Goal: Navigation & Orientation: Find specific page/section

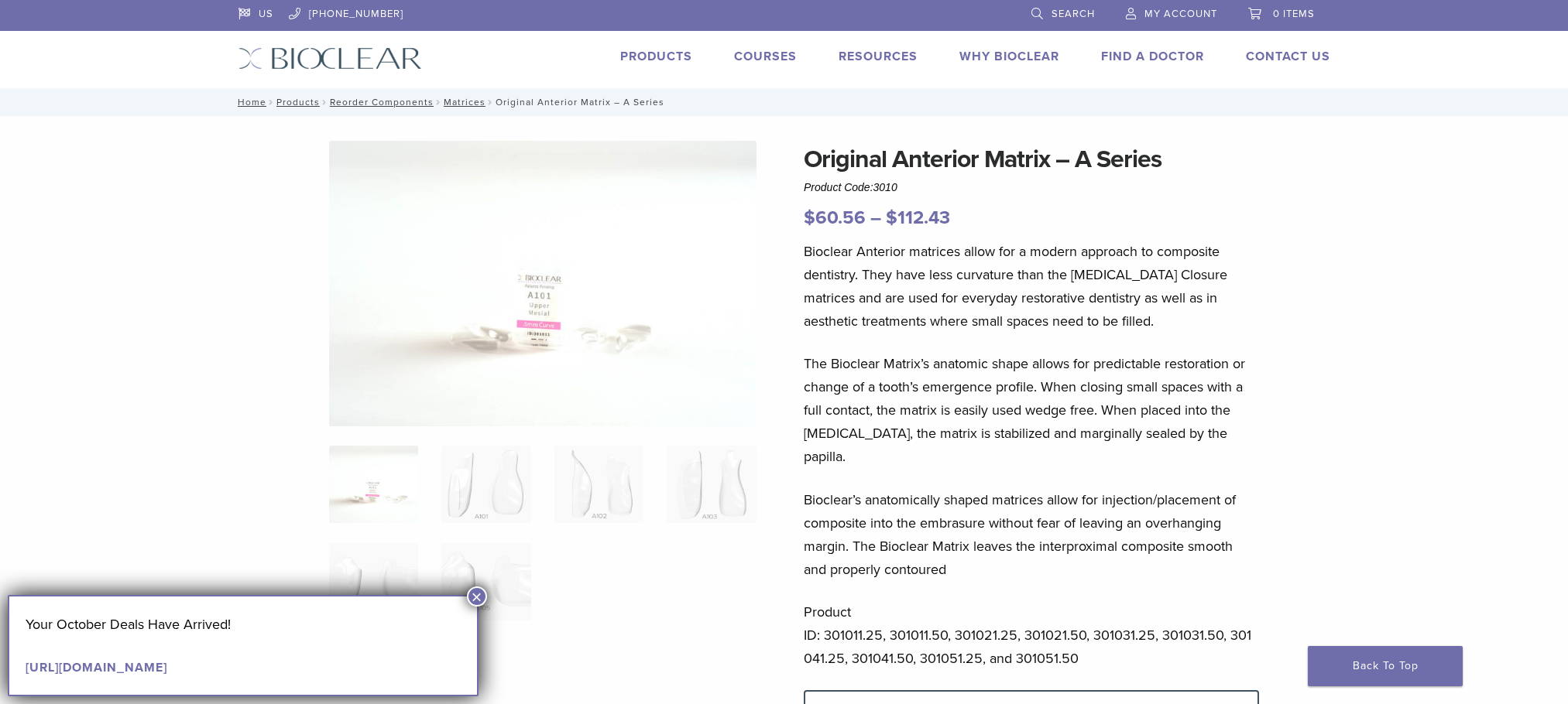
scroll to position [77, 0]
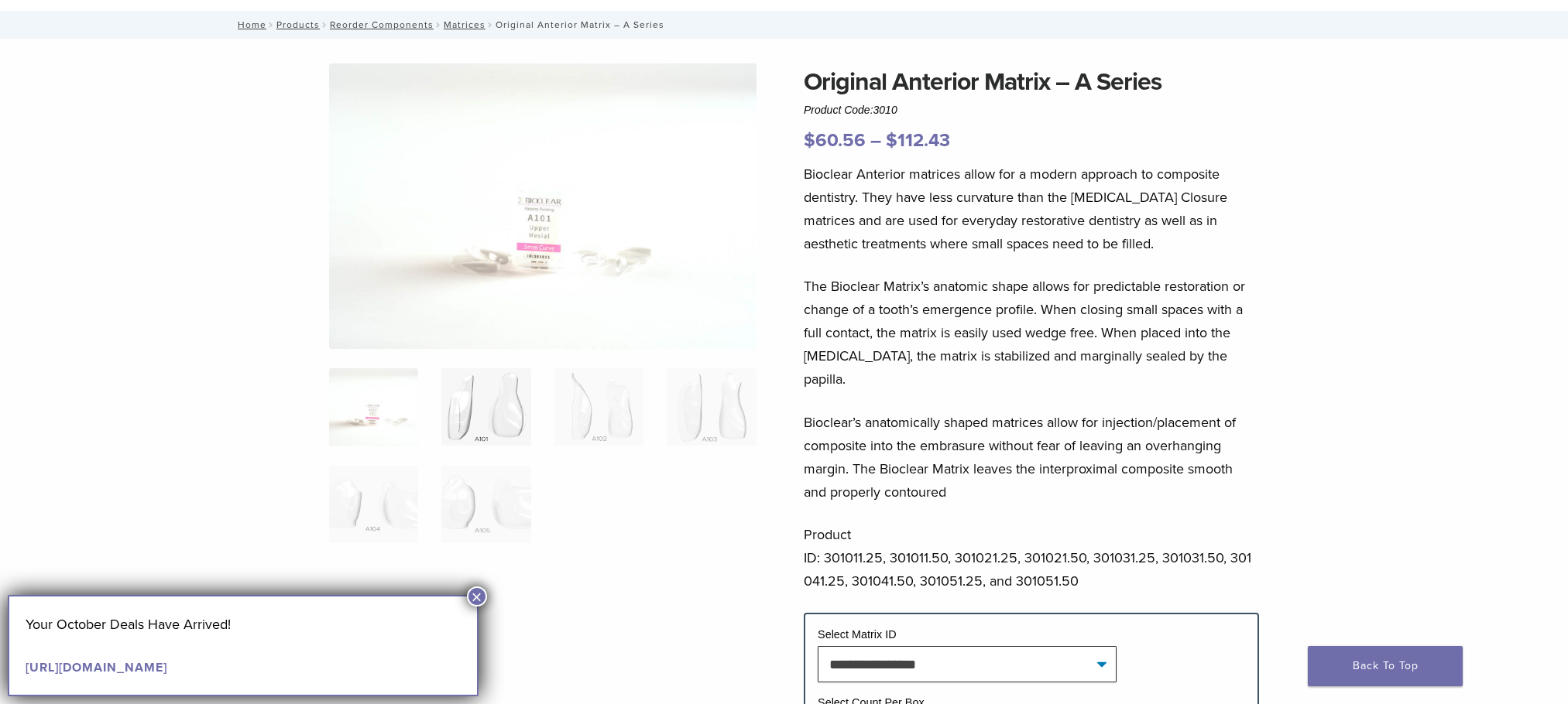
click at [467, 422] on img at bounding box center [486, 407] width 89 height 77
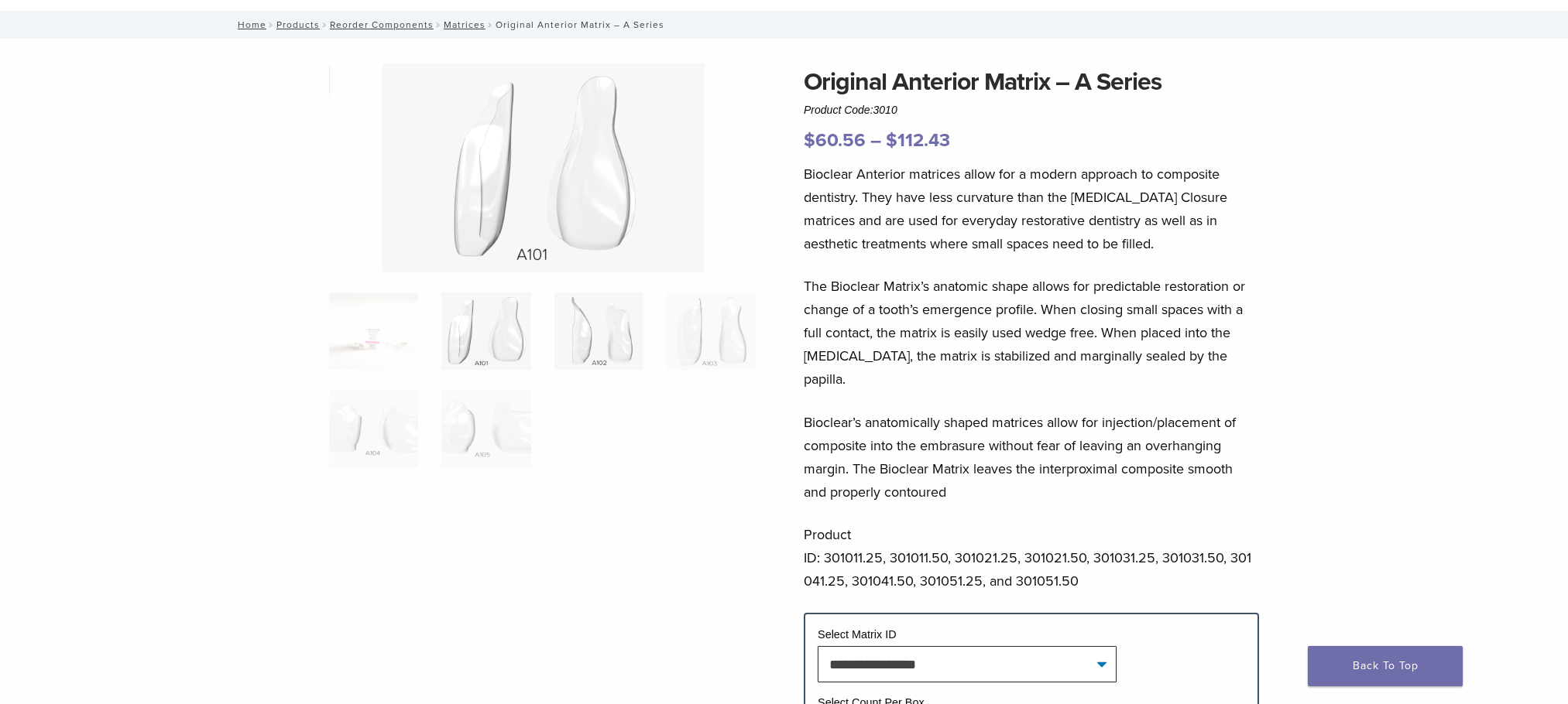
click at [601, 340] on img at bounding box center [599, 331] width 89 height 77
click at [695, 337] on img at bounding box center [711, 331] width 89 height 77
click at [382, 414] on img at bounding box center [374, 429] width 89 height 77
click at [452, 425] on img at bounding box center [486, 429] width 89 height 77
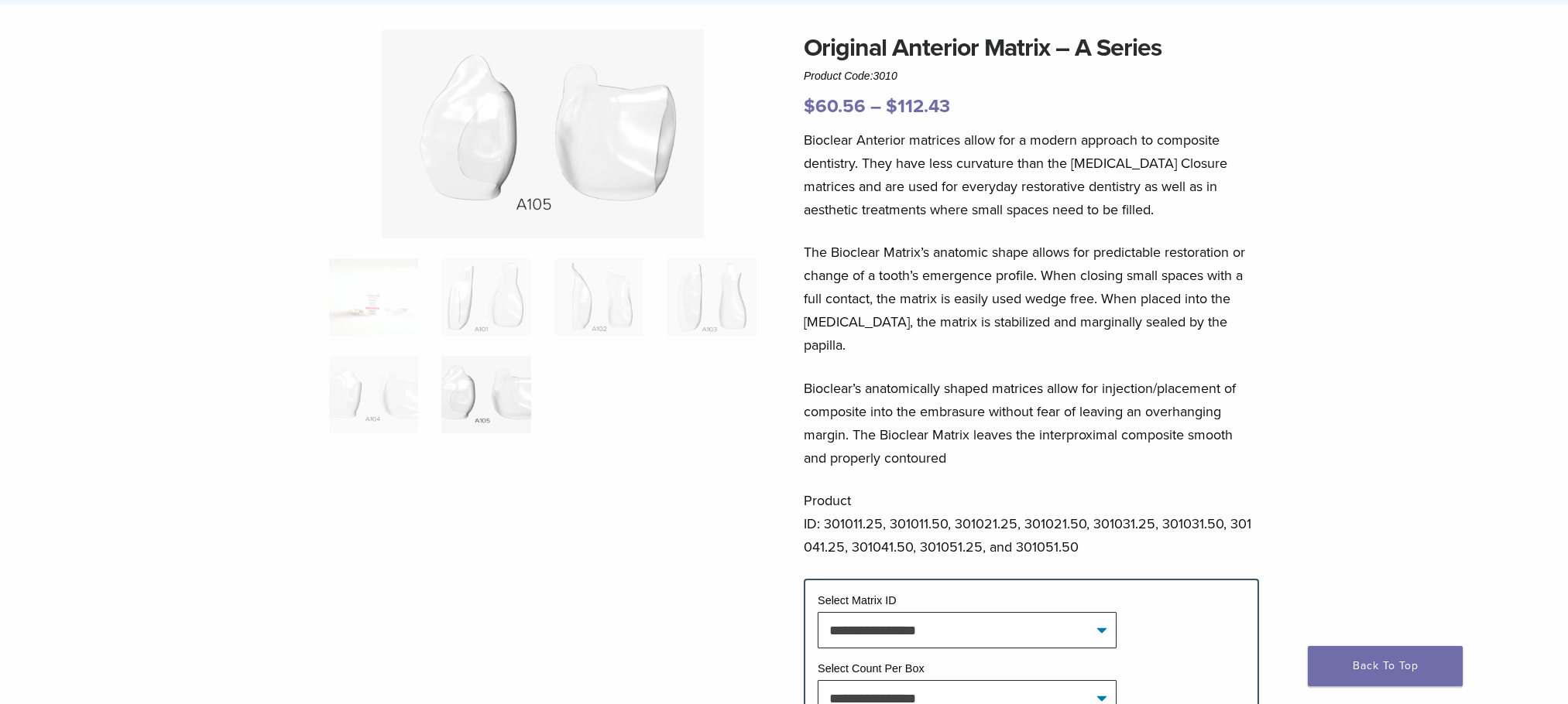
scroll to position [0, 0]
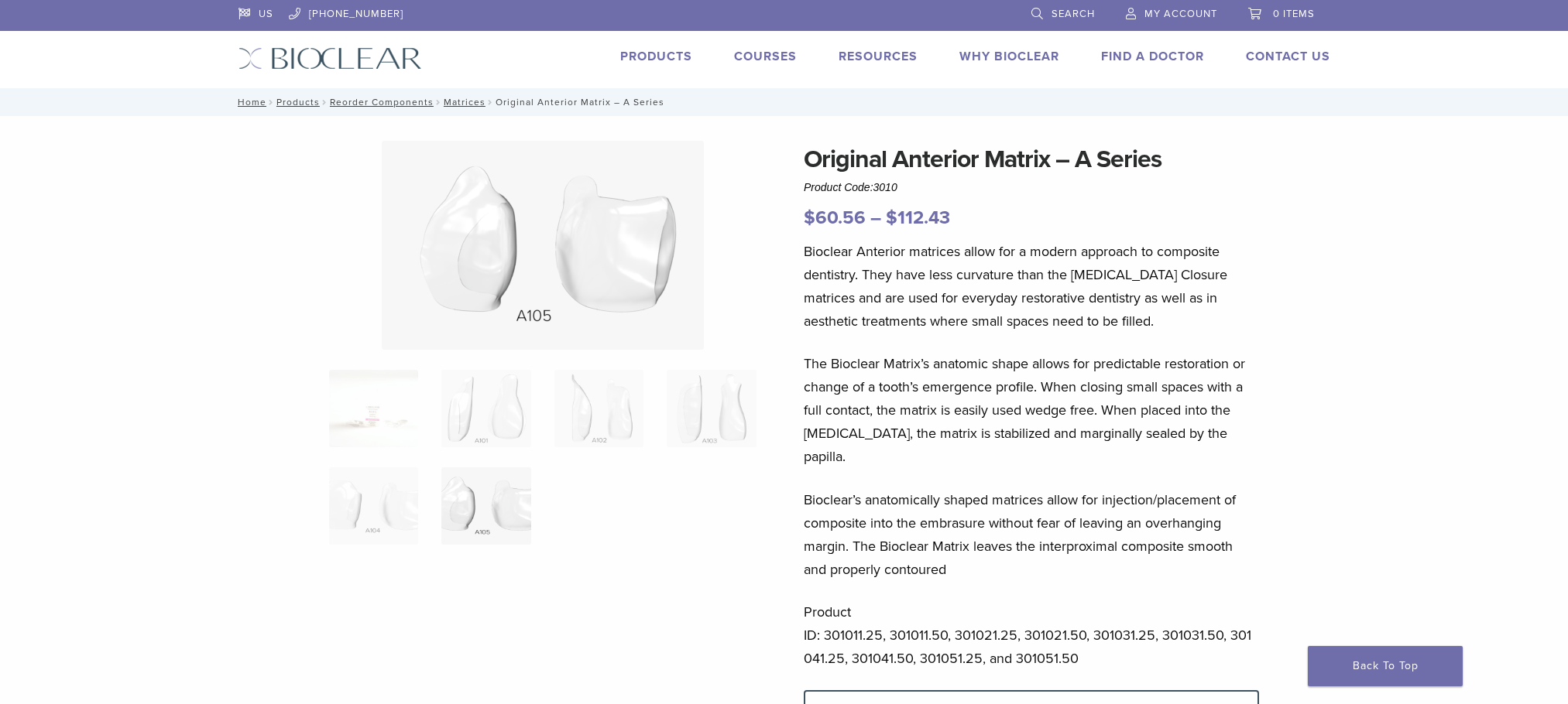
click at [632, 57] on link "Products" at bounding box center [656, 56] width 72 height 15
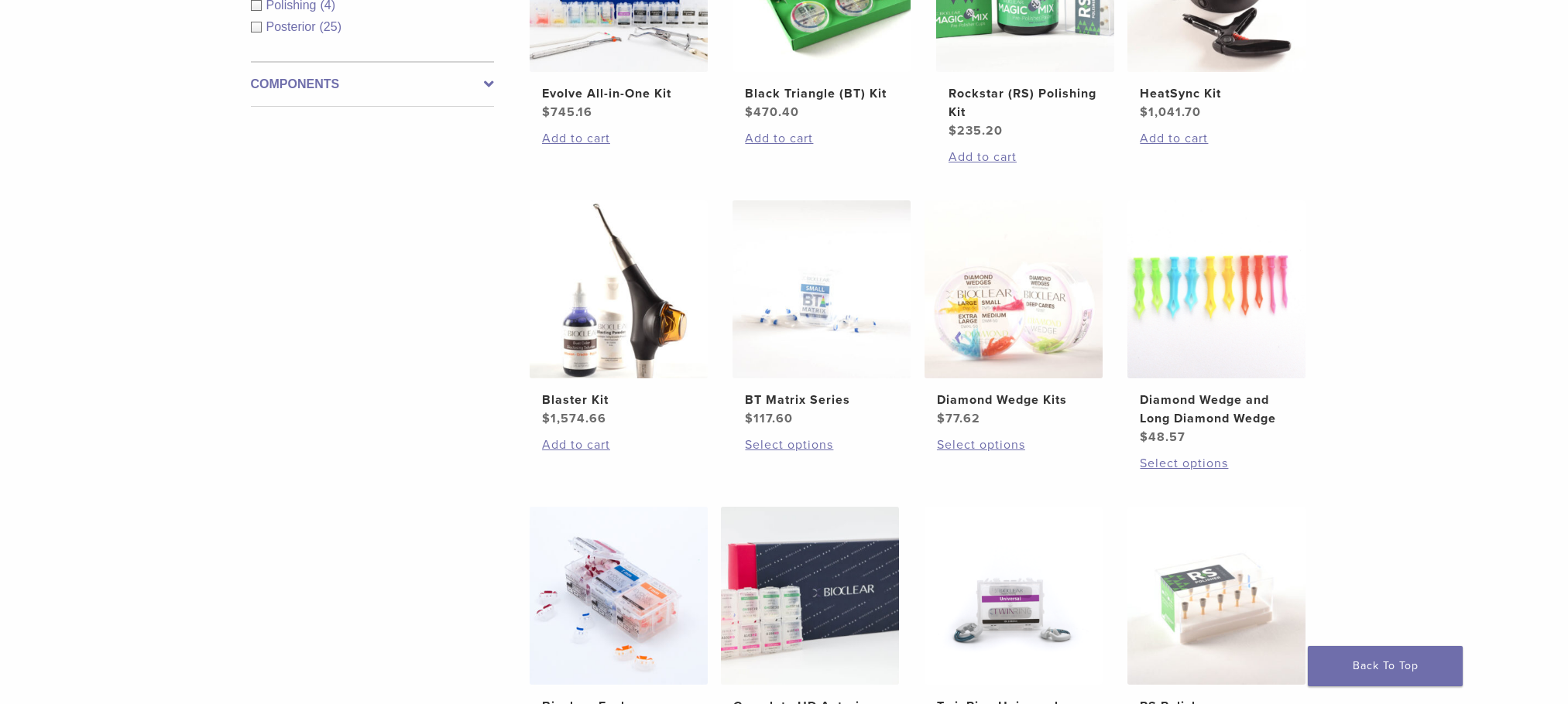
scroll to position [542, 0]
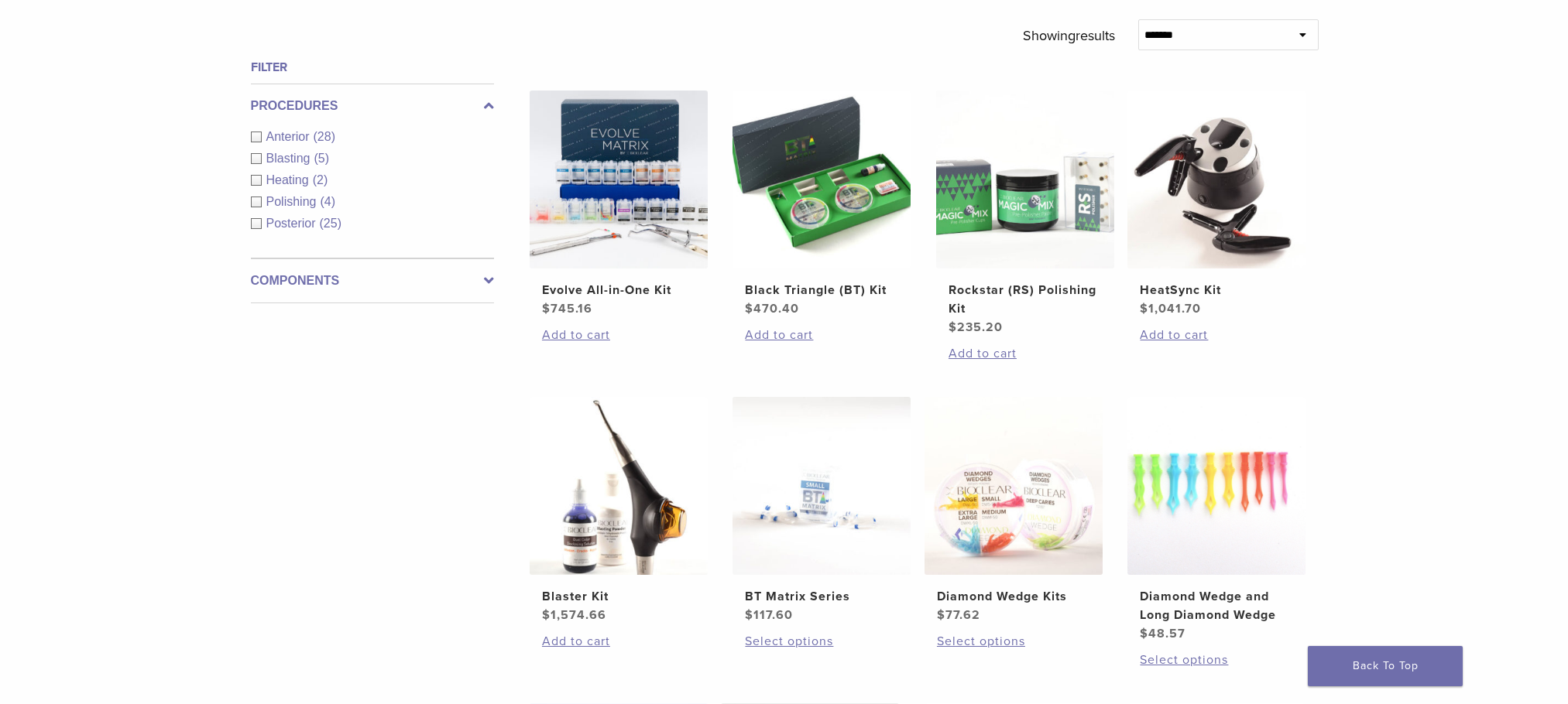
click at [261, 136] on div "Anterior (28)" at bounding box center [373, 137] width 243 height 18
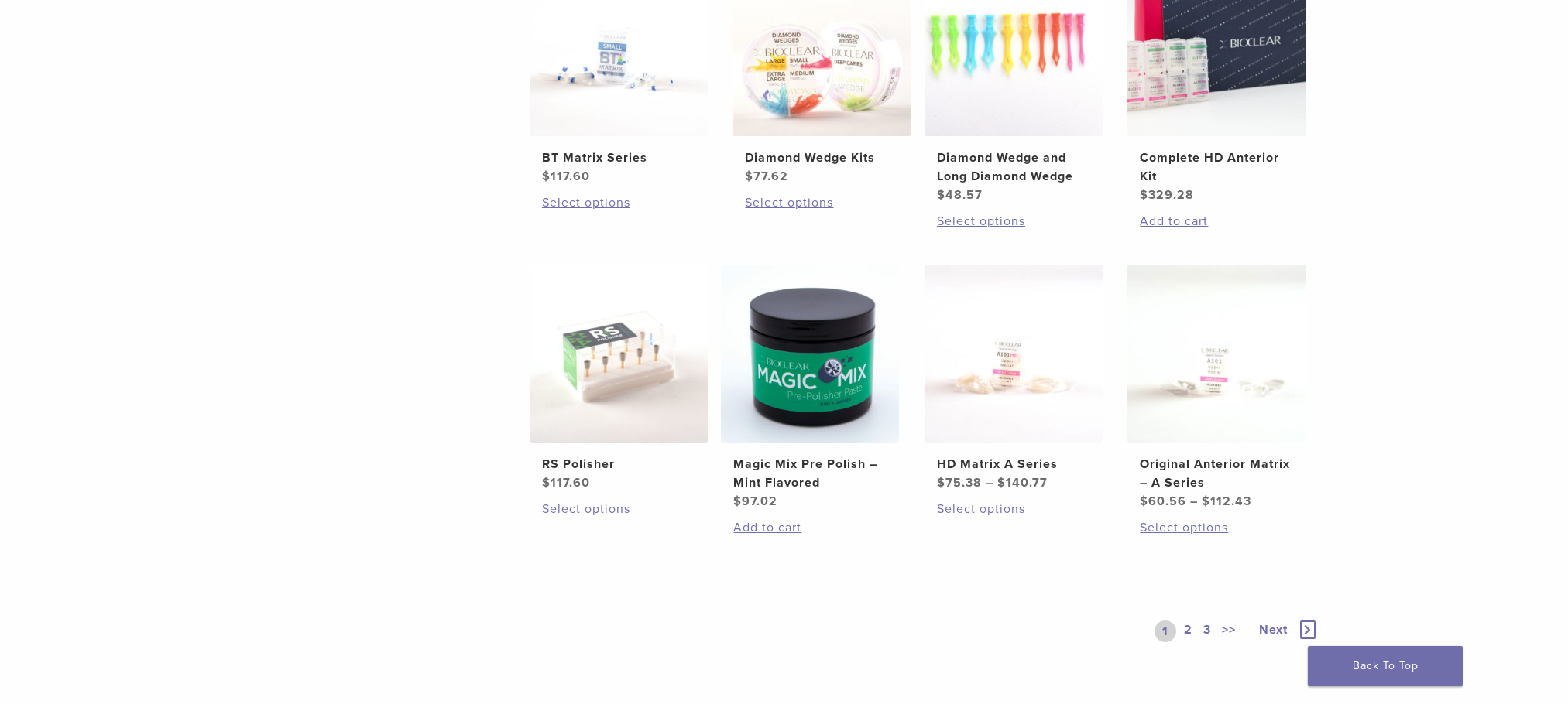
scroll to position [1006, 0]
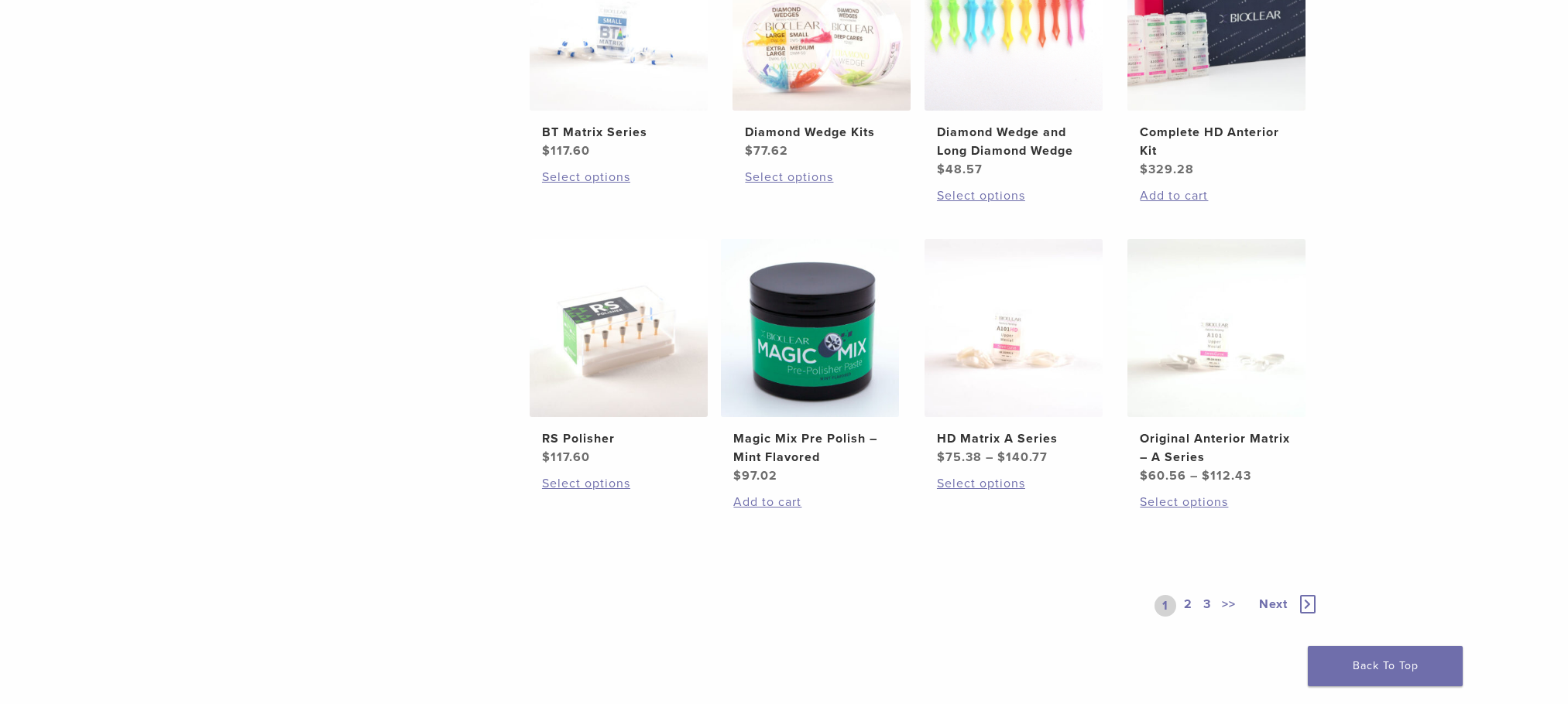
click at [1190, 608] on link "2" at bounding box center [1189, 606] width 15 height 22
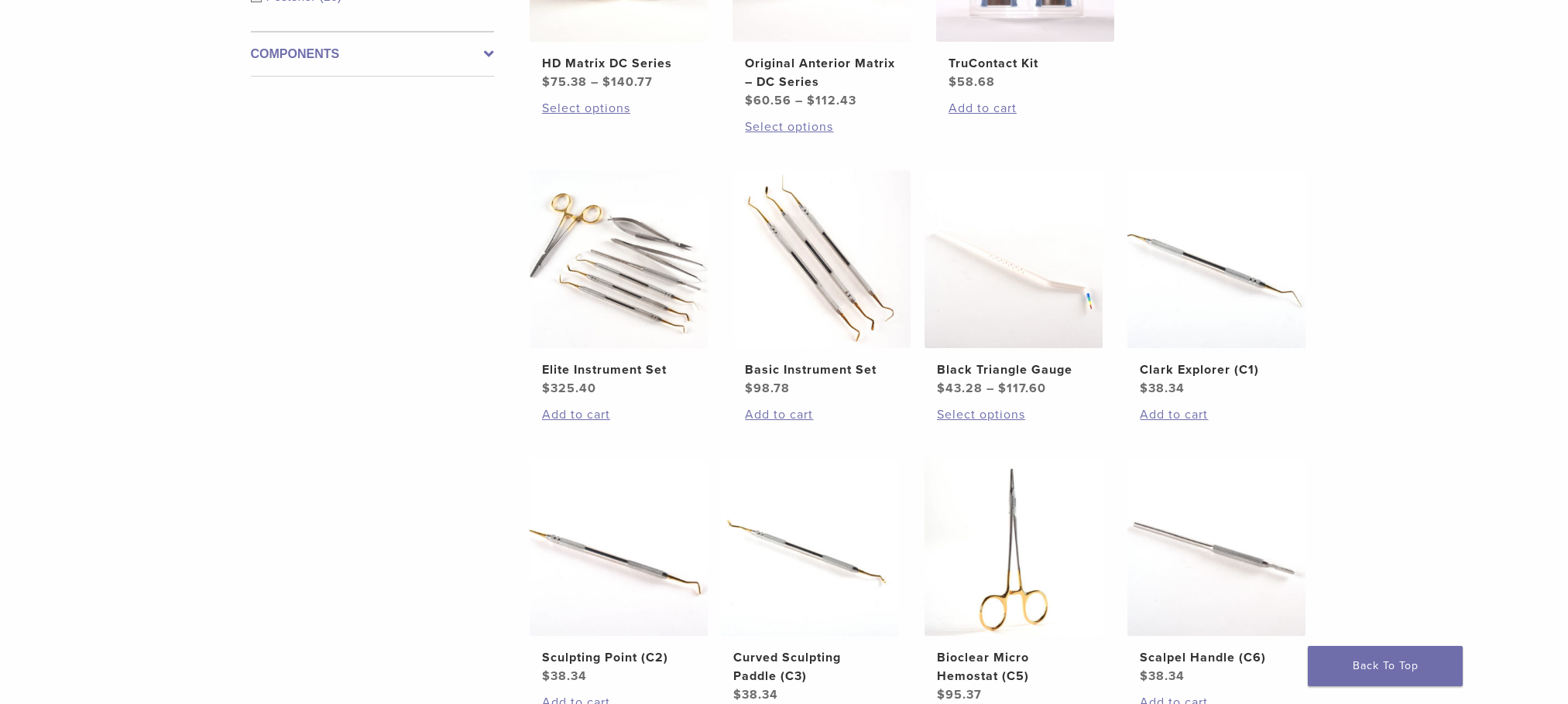
scroll to position [1083, 0]
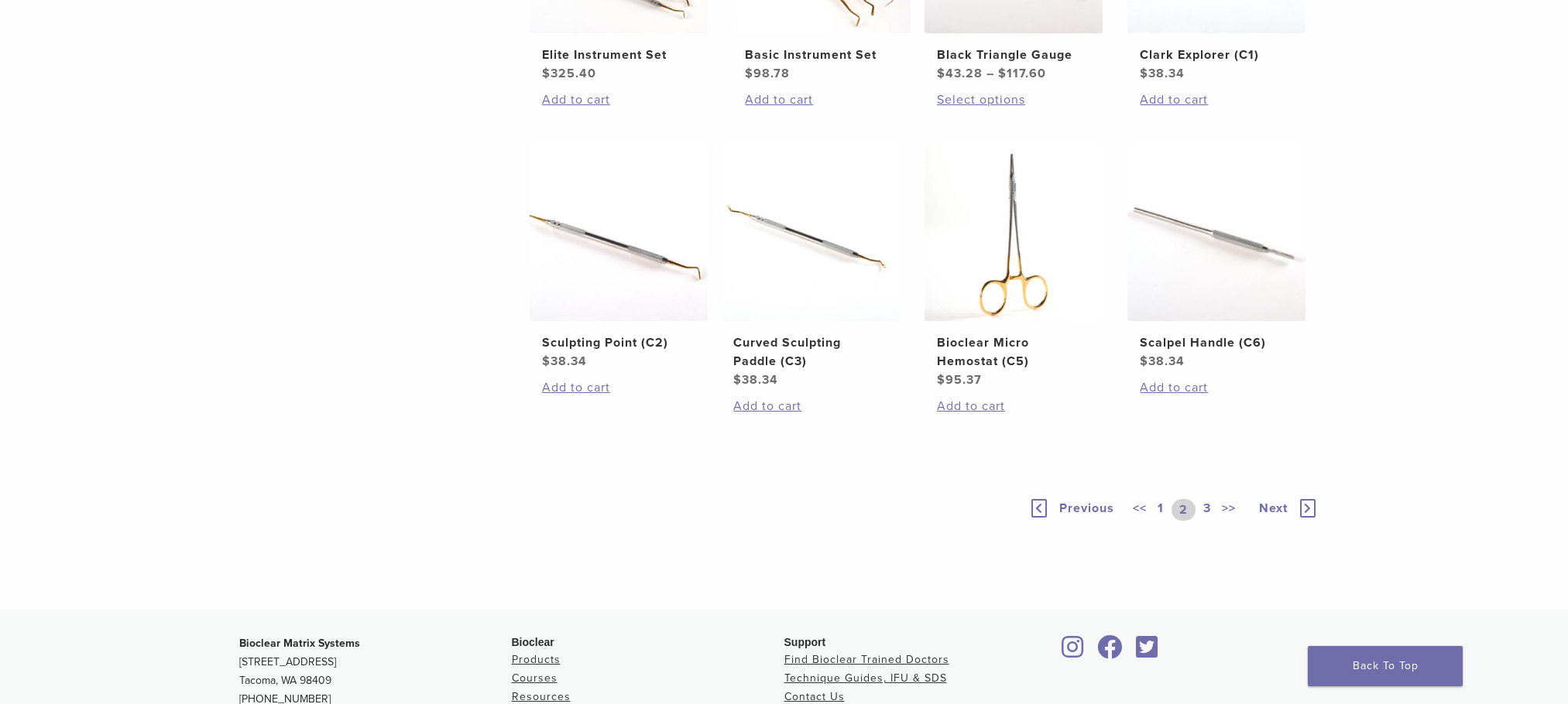
click at [1205, 508] on link "3" at bounding box center [1207, 510] width 14 height 22
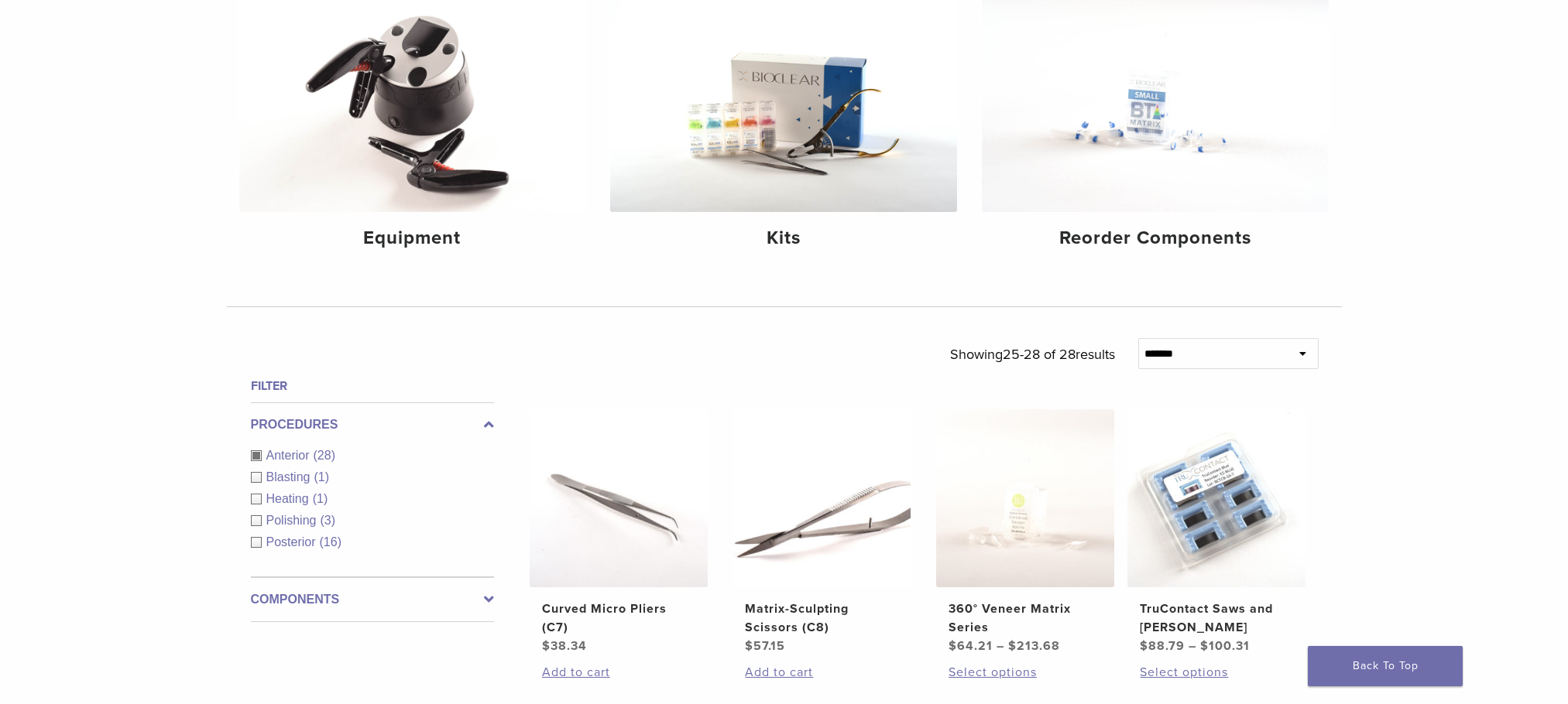
scroll to position [146, 0]
